Goal: Task Accomplishment & Management: Complete application form

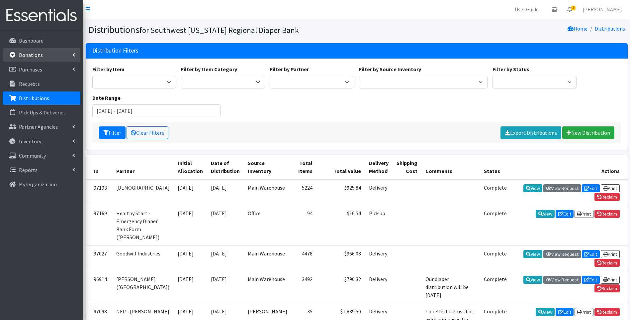
click at [43, 55] on link "Donations" at bounding box center [42, 54] width 78 height 13
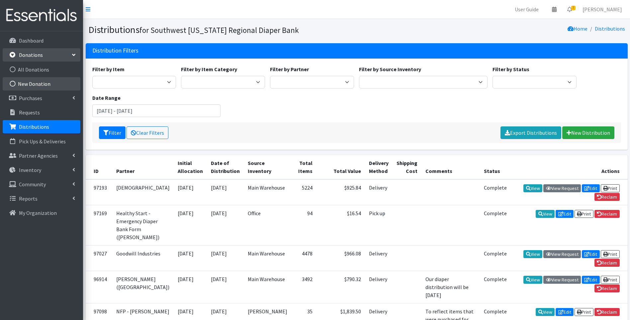
click at [45, 83] on link "New Donation" at bounding box center [42, 83] width 78 height 13
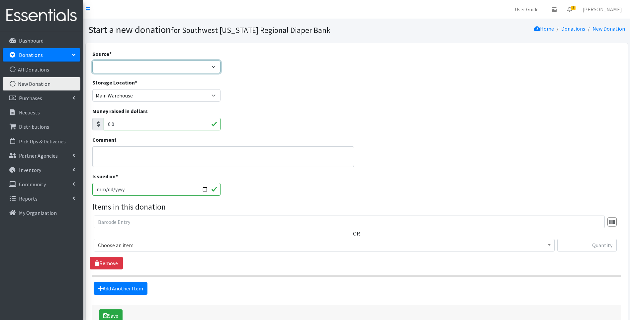
click at [125, 69] on select "Product Drive Manufacturer Donation Site Misc. Donation" at bounding box center [156, 66] width 129 height 13
select select "Misc. Donation"
click at [92, 60] on select "Product Drive Manufacturer Donation Site Misc. Donation" at bounding box center [156, 66] width 129 height 13
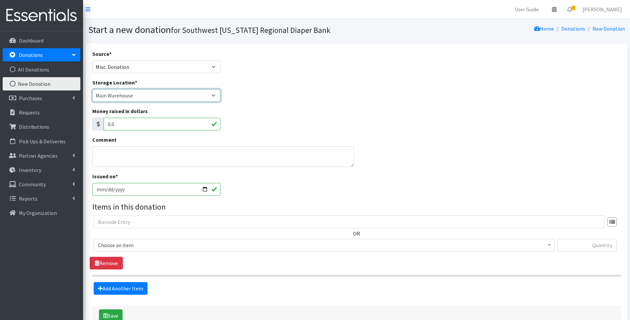
click at [136, 98] on select "Main Warehouse Office United Way Warehouse Winkler" at bounding box center [156, 95] width 129 height 13
select select "335"
click at [92, 89] on select "Main Warehouse Office United Way Warehouse Winkler" at bounding box center [156, 95] width 129 height 13
click at [131, 158] on textarea "Comment" at bounding box center [223, 156] width 262 height 21
type textarea "Walk up donation at the office, 1921 Jefferson Ave"
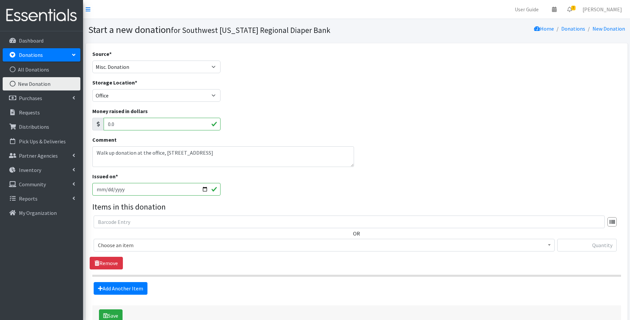
click at [116, 246] on span "Choose an item" at bounding box center [324, 244] width 453 height 9
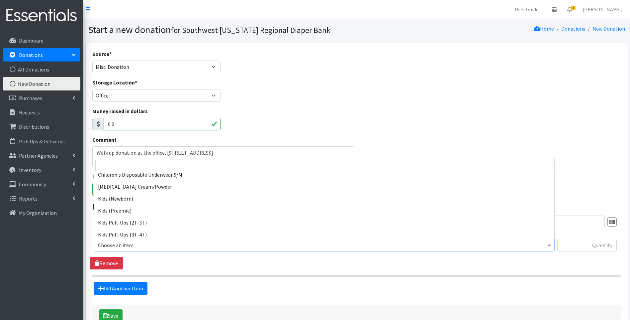
scroll to position [66, 0]
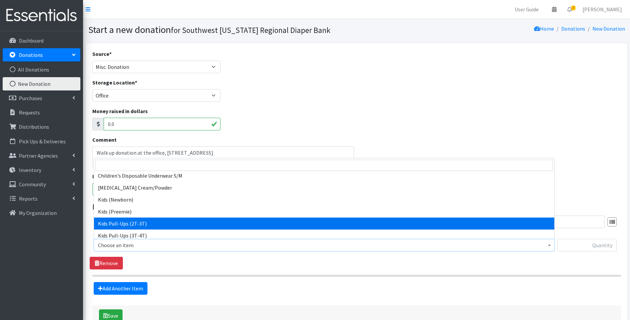
select select "10056"
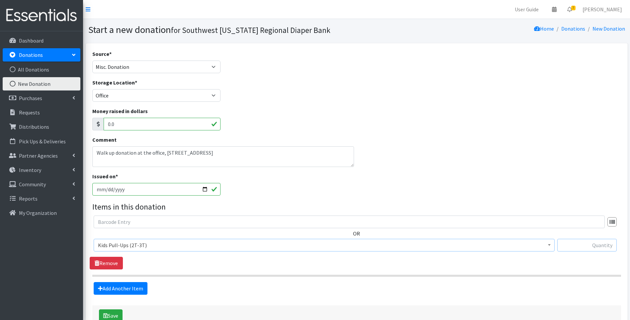
drag, startPoint x: 577, startPoint y: 244, endPoint x: 572, endPoint y: 247, distance: 5.6
click at [577, 244] on input "text" at bounding box center [587, 245] width 59 height 13
type input "17"
click at [495, 134] on div "Money raised in dollars 0.0" at bounding box center [357, 121] width 534 height 29
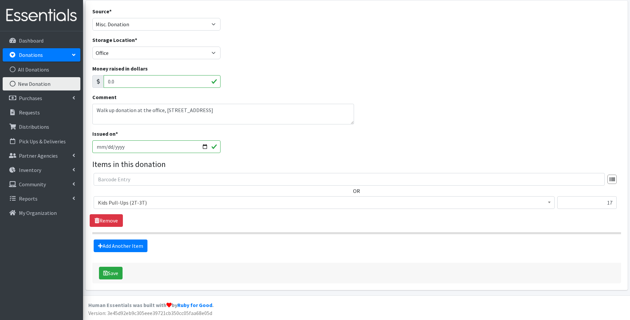
scroll to position [43, 0]
click at [140, 244] on link "Add Another Item" at bounding box center [121, 245] width 54 height 13
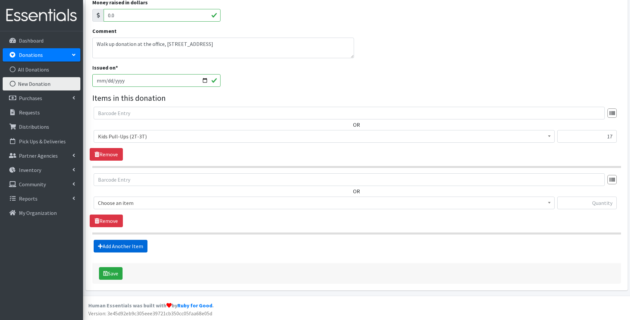
scroll to position [109, 0]
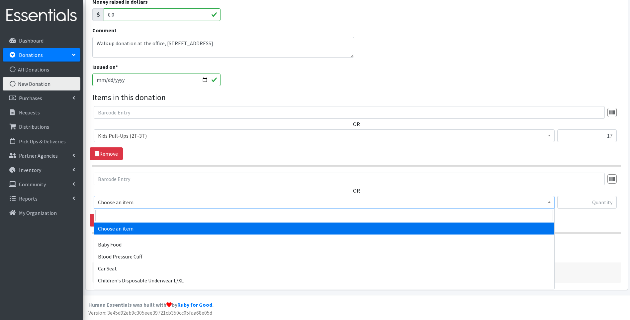
click at [161, 201] on span "Choose an item" at bounding box center [324, 201] width 453 height 9
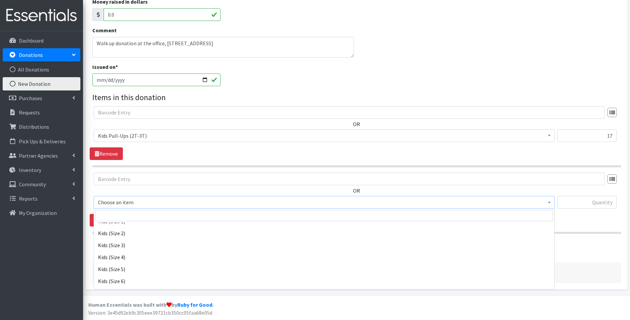
scroll to position [155, 0]
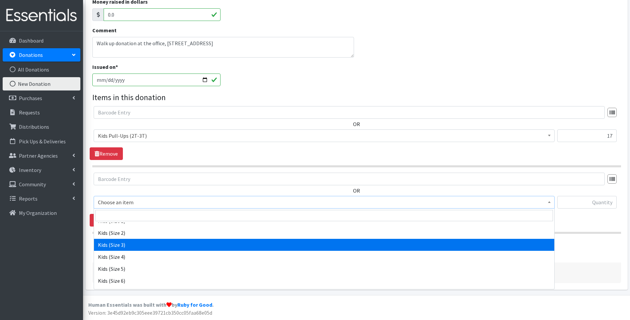
select select "10061"
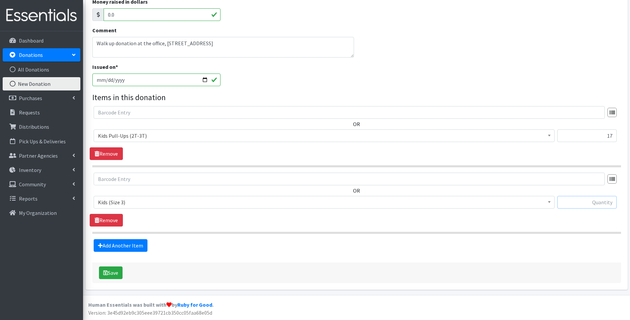
click at [577, 200] on input "text" at bounding box center [587, 202] width 59 height 13
type input "29"
click at [476, 47] on div "Comment Walk up donation at the office, 1921 Jefferson Ave" at bounding box center [357, 44] width 534 height 37
click at [117, 246] on link "Add Another Item" at bounding box center [121, 245] width 54 height 13
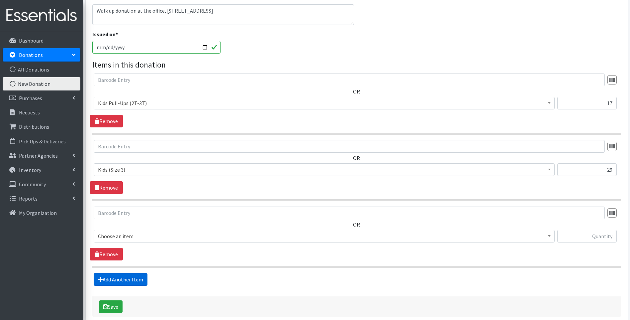
scroll to position [176, 0]
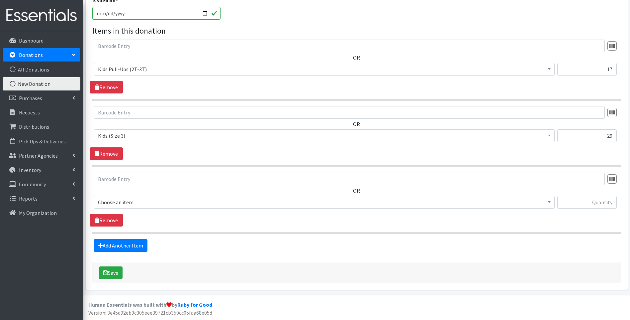
click at [158, 203] on span "Choose an item" at bounding box center [324, 201] width 453 height 9
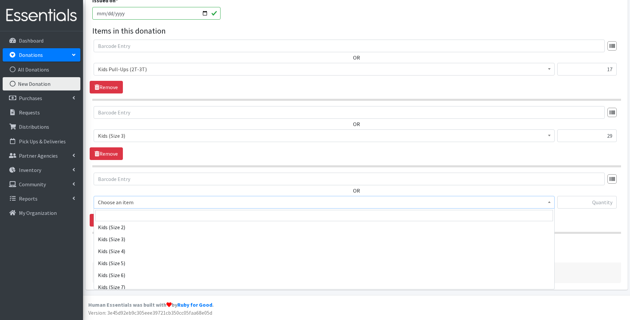
scroll to position [177, 0]
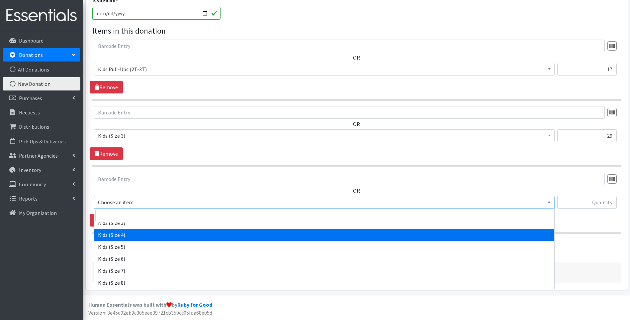
select select "10078"
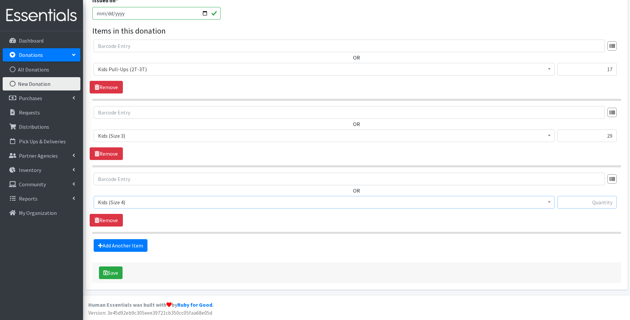
click at [582, 203] on input "text" at bounding box center [587, 202] width 59 height 13
type input "81"
drag, startPoint x: 429, startPoint y: 244, endPoint x: 424, endPoint y: 245, distance: 5.5
click at [428, 244] on div "Add Another Item" at bounding box center [357, 245] width 534 height 13
click at [119, 244] on link "Add Another Item" at bounding box center [121, 245] width 54 height 13
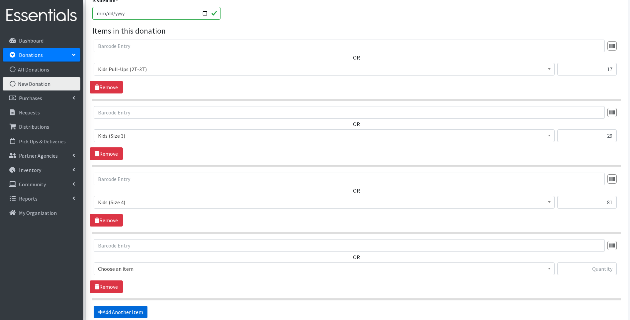
scroll to position [242, 0]
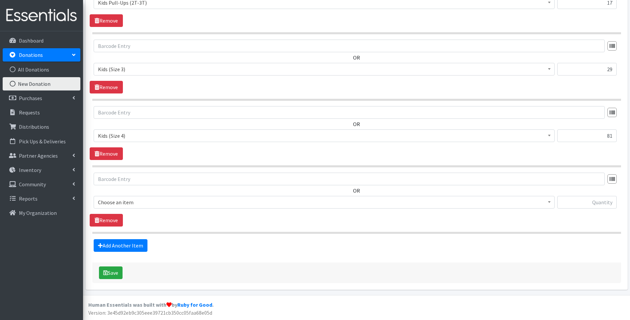
click at [149, 202] on span "Choose an item" at bounding box center [324, 201] width 453 height 9
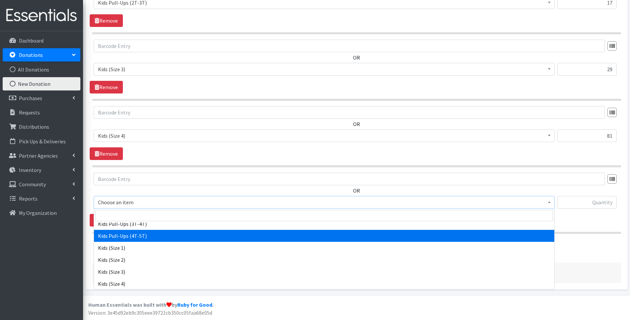
scroll to position [177, 0]
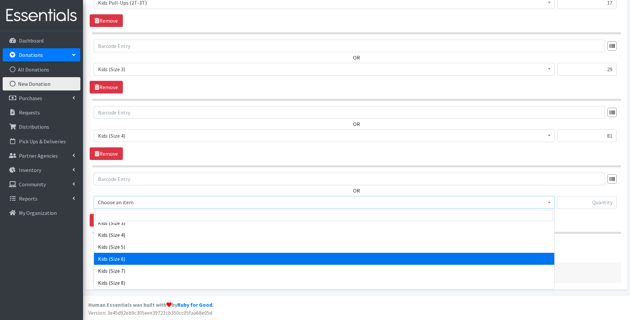
select select "10062"
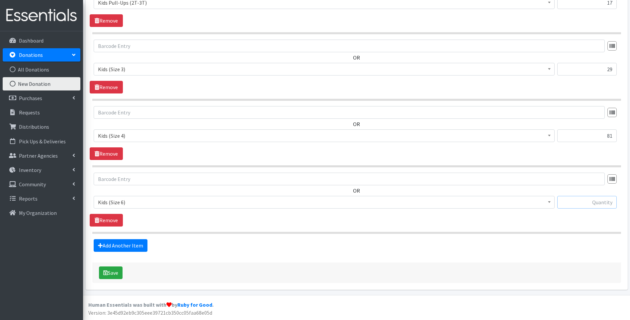
click at [588, 200] on input "text" at bounding box center [587, 202] width 59 height 13
type input "12"
click at [126, 243] on link "Add Another Item" at bounding box center [121, 245] width 54 height 13
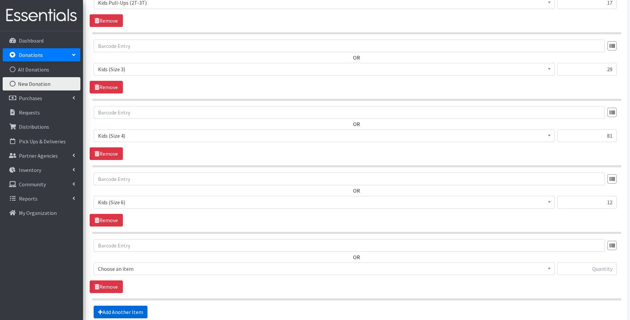
scroll to position [309, 0]
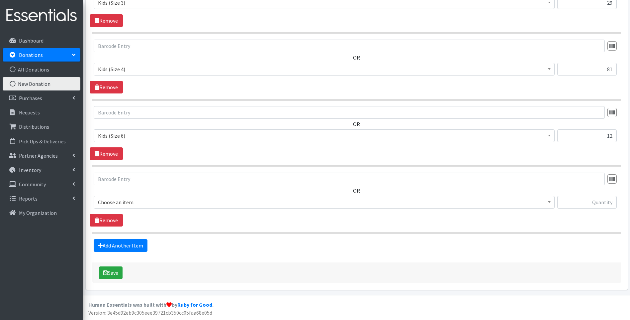
click at [147, 206] on span "Choose an item" at bounding box center [324, 201] width 453 height 9
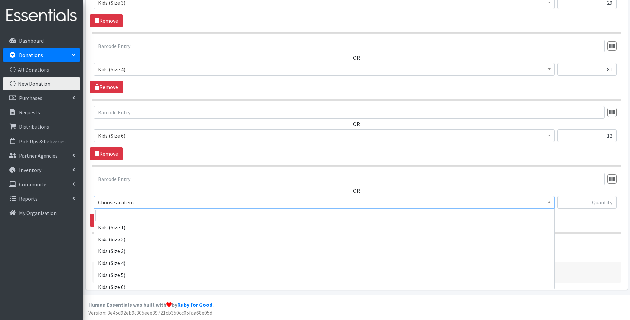
scroll to position [155, 0]
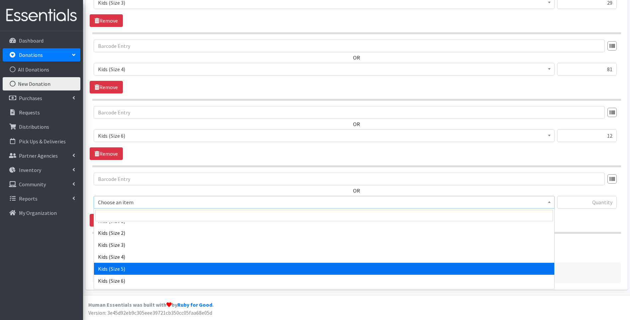
select select "10042"
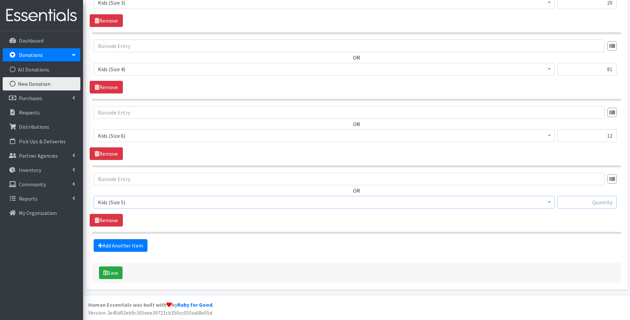
click at [599, 204] on input "text" at bounding box center [587, 202] width 59 height 13
type input "2"
click at [446, 243] on div "Add Another Item" at bounding box center [357, 245] width 534 height 13
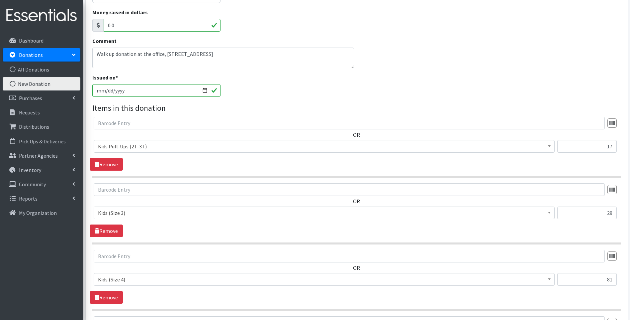
scroll to position [0, 0]
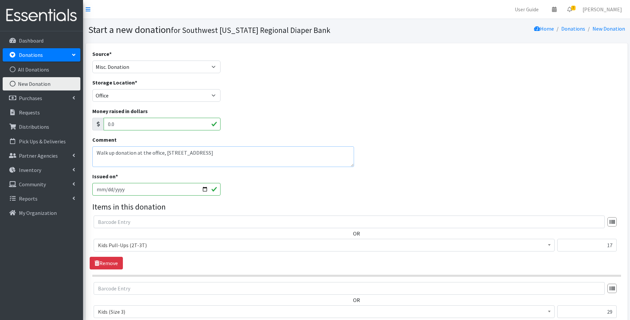
click at [209, 155] on textarea "Walk up donation at the office, 1921 Jefferson Ave" at bounding box center [223, 156] width 262 height 21
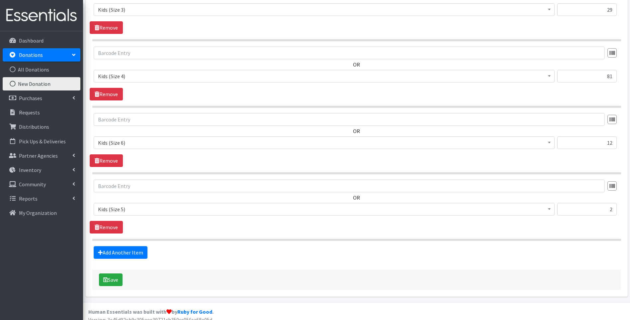
scroll to position [309, 0]
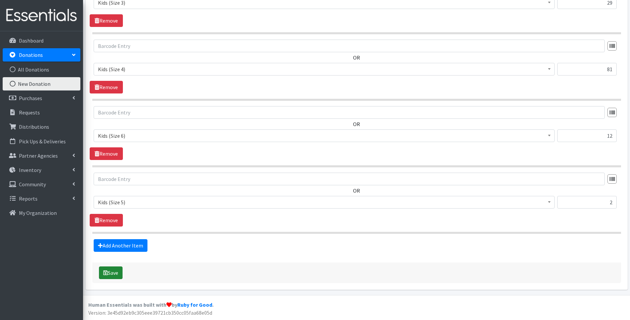
type textarea "Walk up donation at the office, [STREET_ADDRESS]"
click at [119, 269] on button "Save" at bounding box center [111, 272] width 24 height 13
